Goal: Task Accomplishment & Management: Use online tool/utility

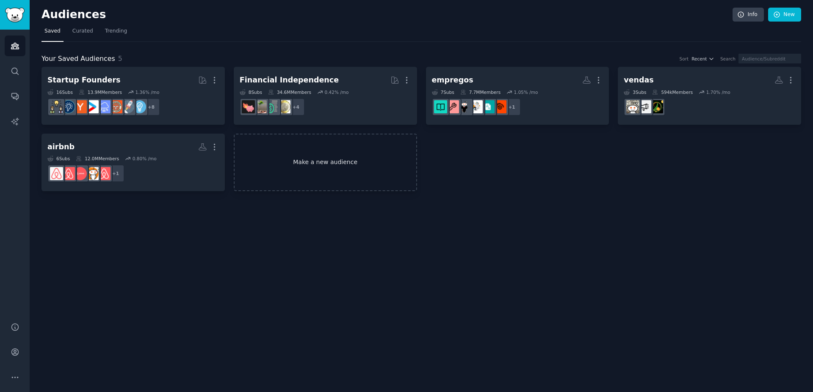
click at [314, 152] on link "Make a new audience" at bounding box center [325, 163] width 183 height 58
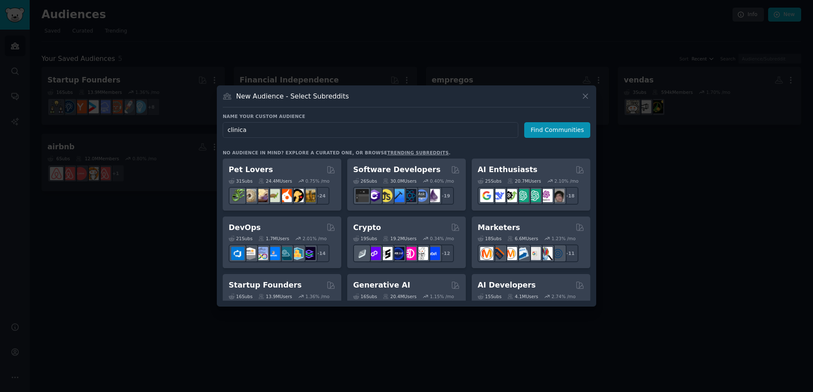
type input "clinicas"
click button "Find Communities" at bounding box center [557, 130] width 66 height 16
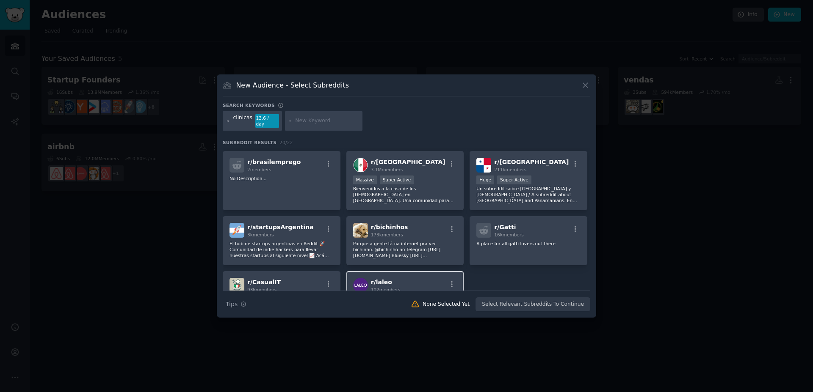
scroll to position [318, 0]
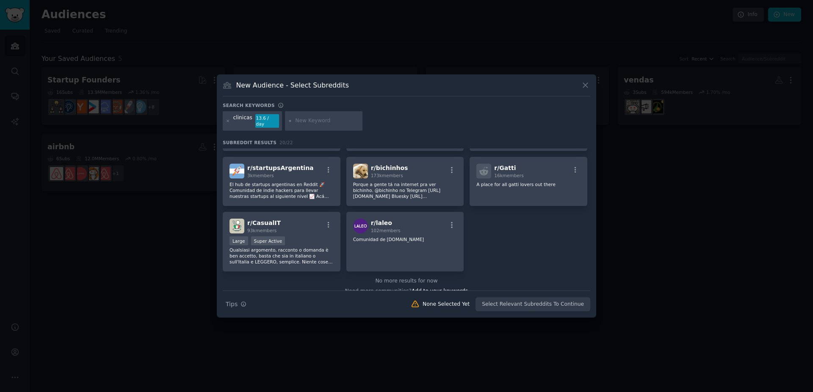
click at [229, 124] on div at bounding box center [228, 121] width 5 height 14
click at [228, 121] on icon at bounding box center [228, 121] width 5 height 5
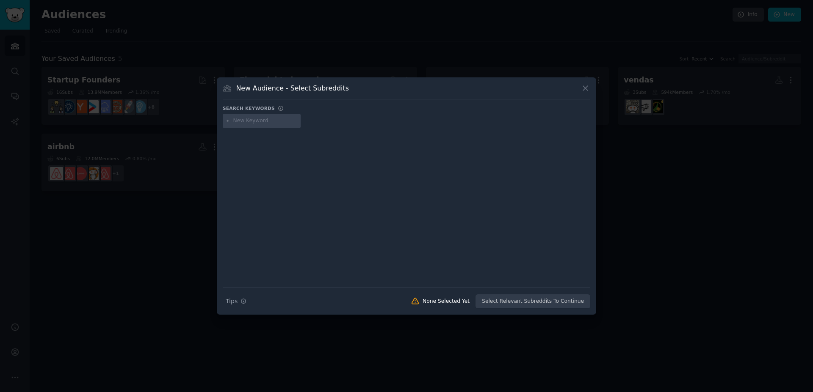
click at [248, 117] on input "text" at bounding box center [265, 121] width 64 height 8
type input "clinicas de estéticas"
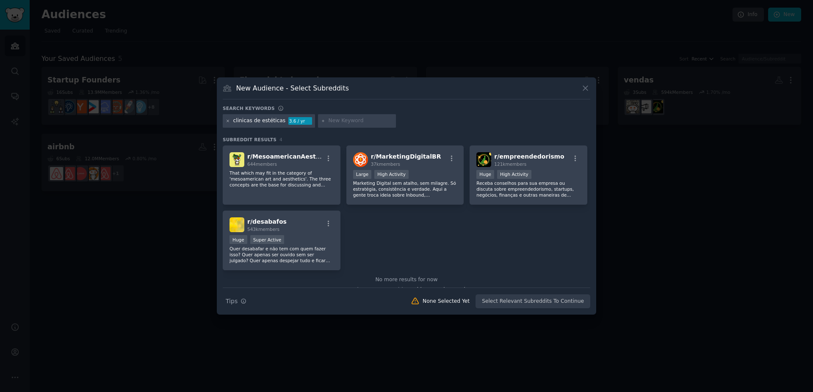
click at [226, 119] on icon at bounding box center [228, 121] width 5 height 5
